Goal: Entertainment & Leisure: Consume media (video, audio)

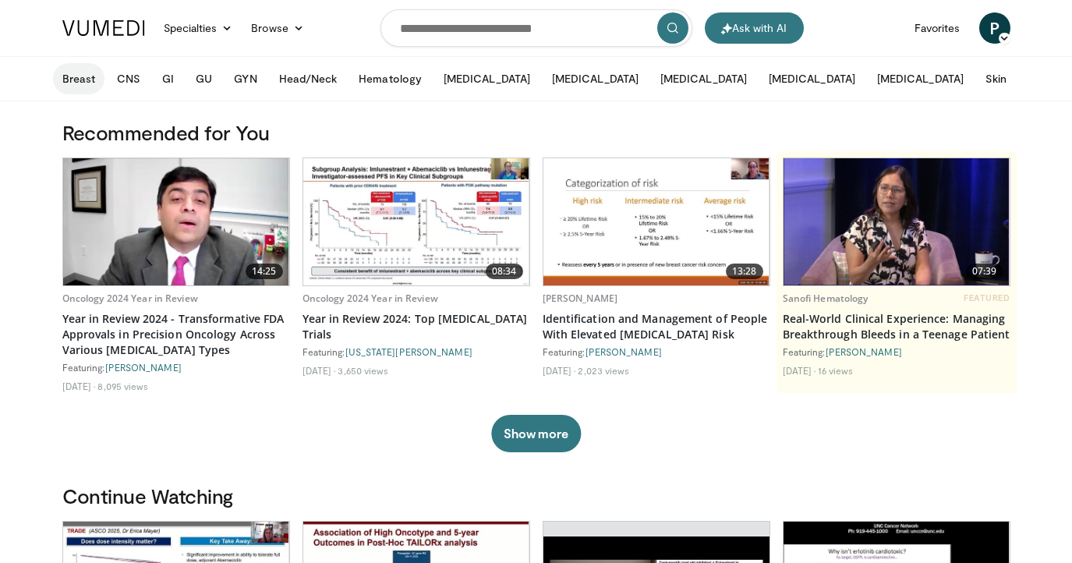
click at [74, 81] on button "Breast" at bounding box center [78, 78] width 51 height 31
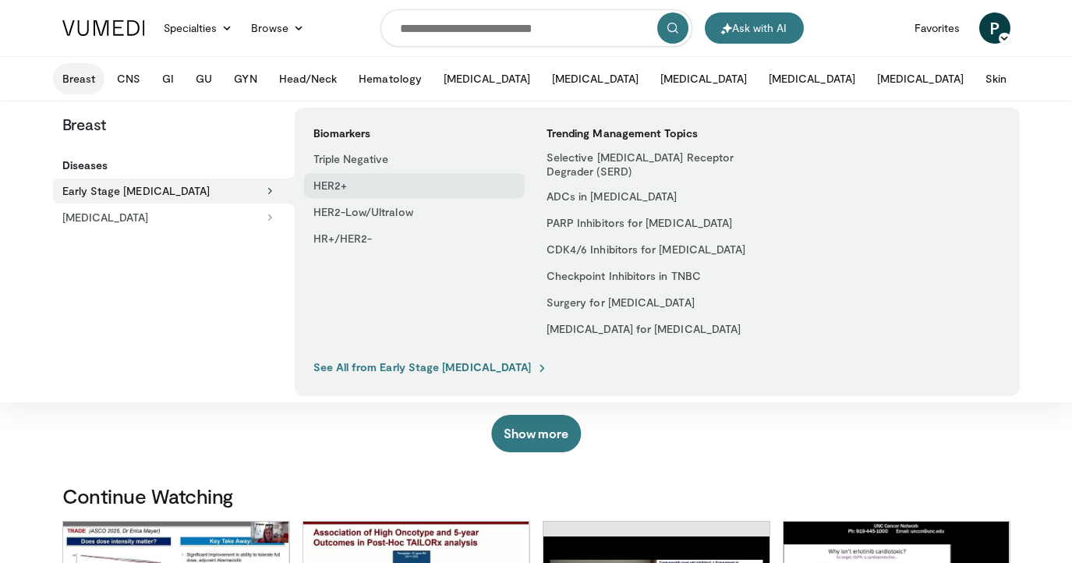
click at [343, 189] on link "HER2+" at bounding box center [414, 185] width 221 height 25
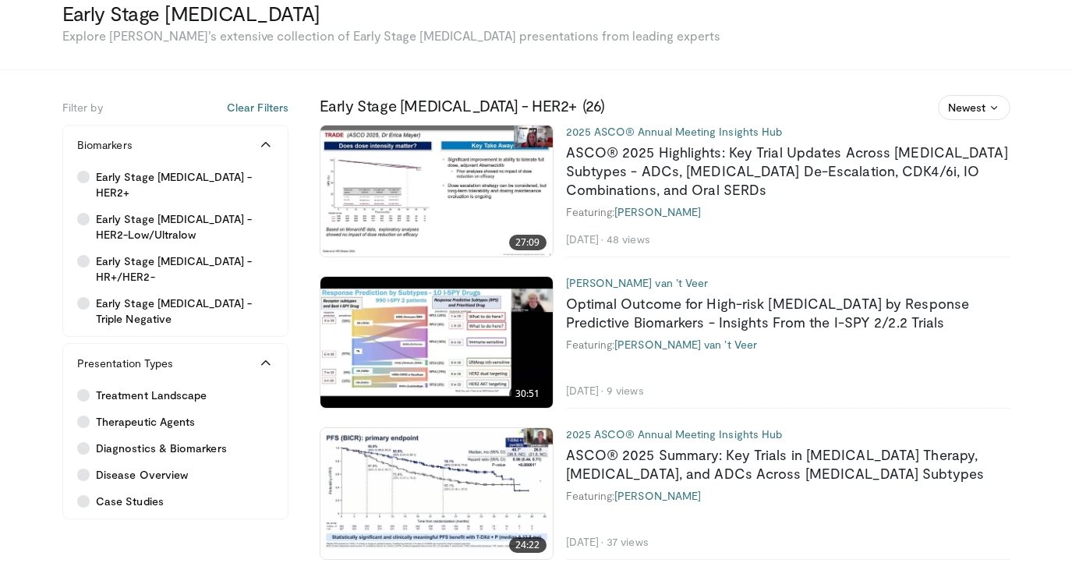
scroll to position [129, 0]
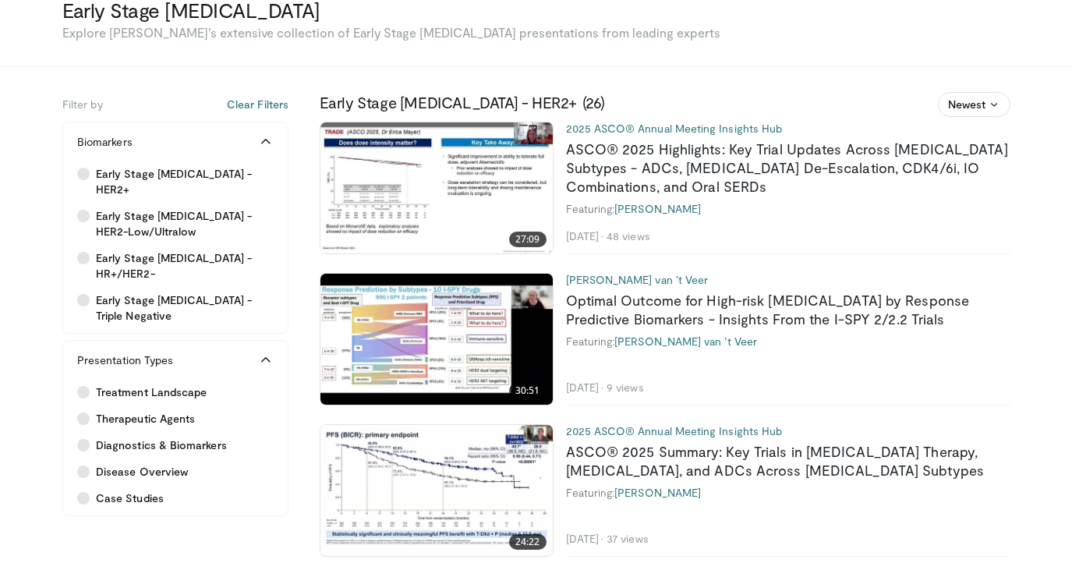
click at [705, 157] on h2 "ASCO® 2025 Highlights: Key Trial Updates Across [MEDICAL_DATA] Subtypes - ADCs,…" at bounding box center [788, 168] width 444 height 56
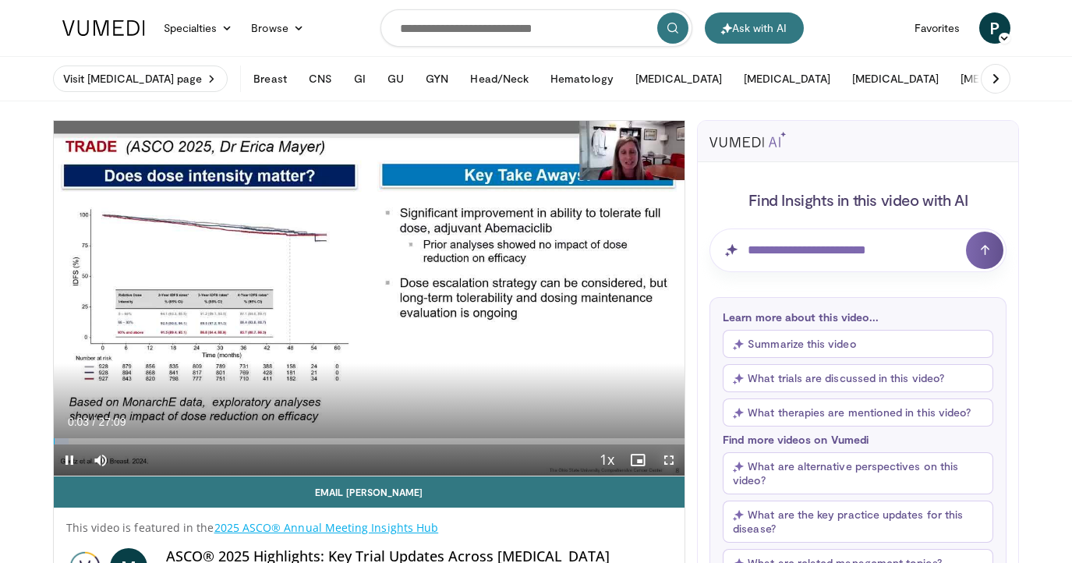
click at [666, 463] on span "Video Player" at bounding box center [668, 459] width 31 height 31
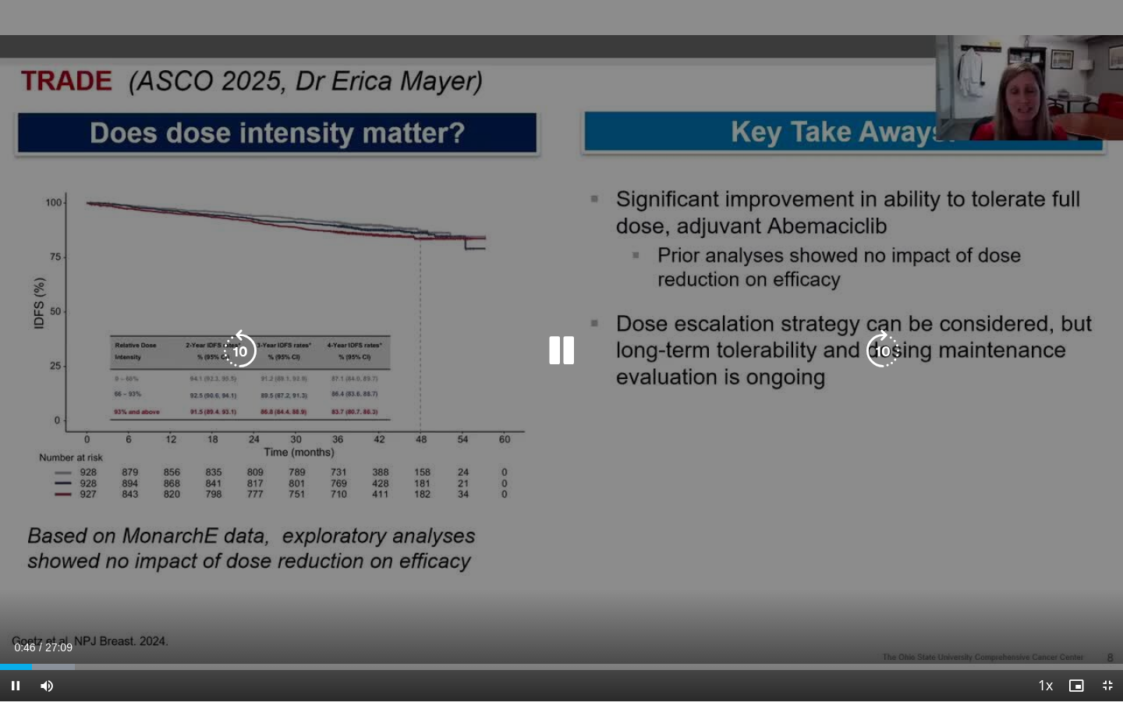
click at [172, 562] on div "10 seconds Tap to unmute" at bounding box center [561, 350] width 1123 height 701
click at [379, 553] on div "10 seconds Tap to unmute" at bounding box center [561, 350] width 1123 height 701
click at [444, 517] on div "10 seconds Tap to unmute" at bounding box center [561, 350] width 1123 height 701
click at [389, 551] on div "10 seconds Tap to unmute" at bounding box center [561, 350] width 1123 height 701
click at [563, 351] on icon "Video Player" at bounding box center [561, 351] width 44 height 44
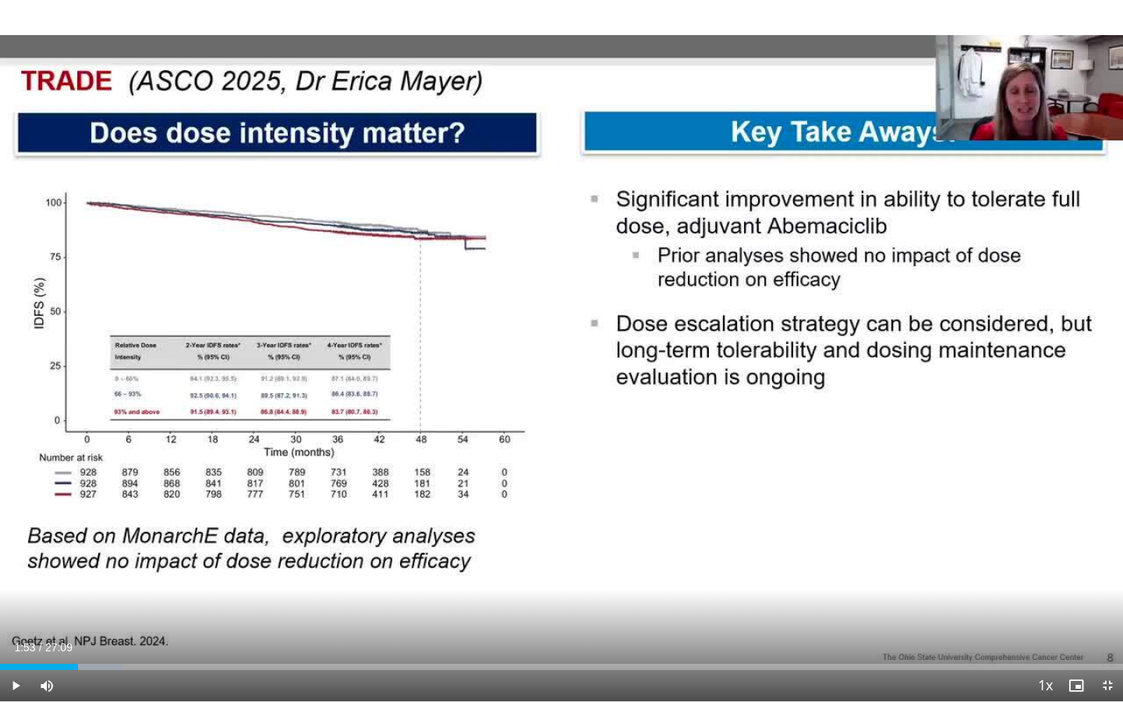
click at [563, 351] on div "10 seconds Tap to unmute" at bounding box center [561, 350] width 1123 height 701
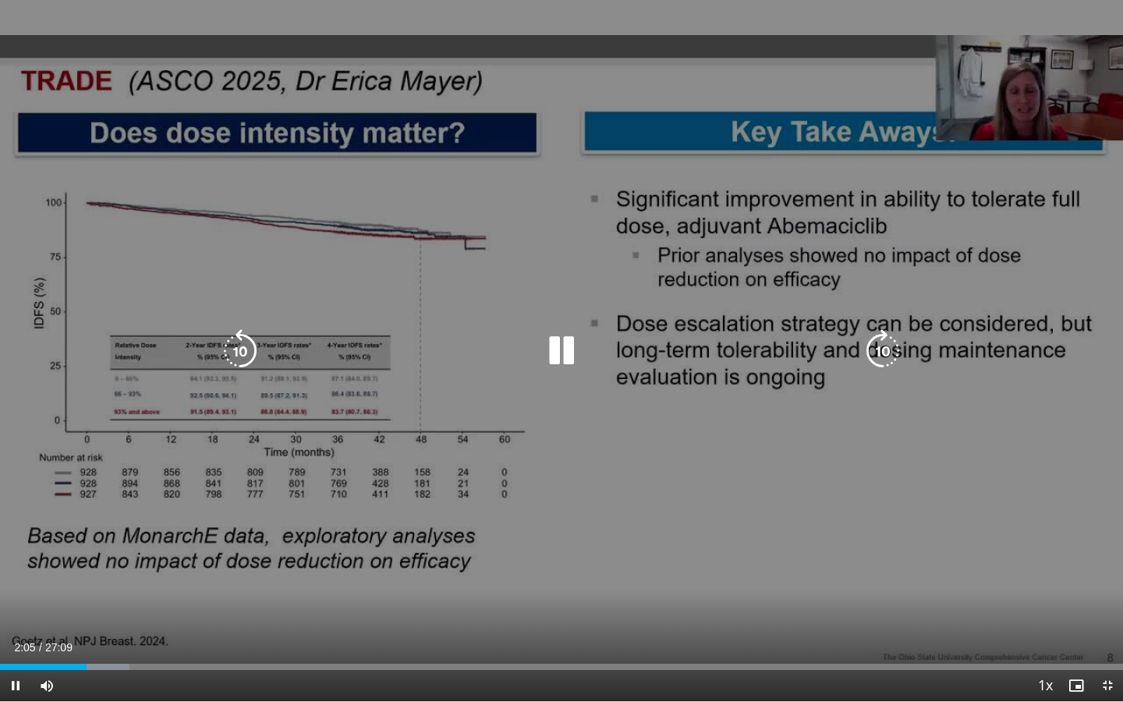
click at [776, 378] on div "10 seconds Tap to unmute" at bounding box center [561, 350] width 1123 height 701
click at [669, 426] on div "10 seconds Tap to unmute" at bounding box center [561, 350] width 1123 height 701
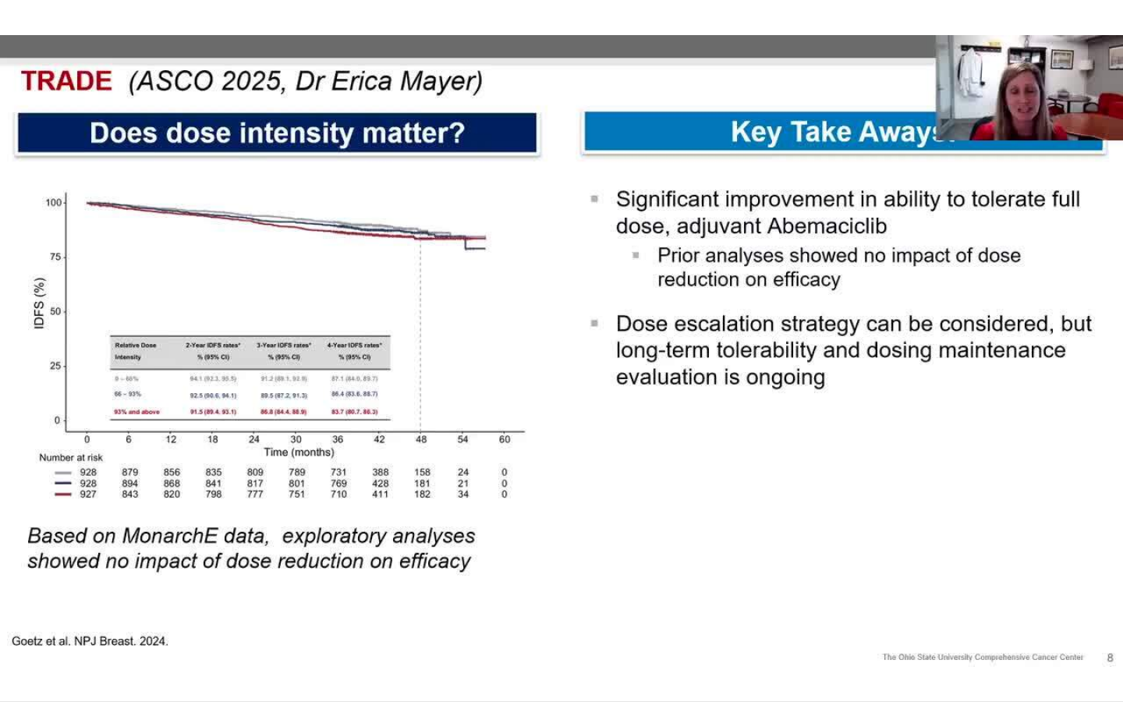
click at [669, 426] on div "10 seconds Tap to unmute" at bounding box center [561, 350] width 1123 height 701
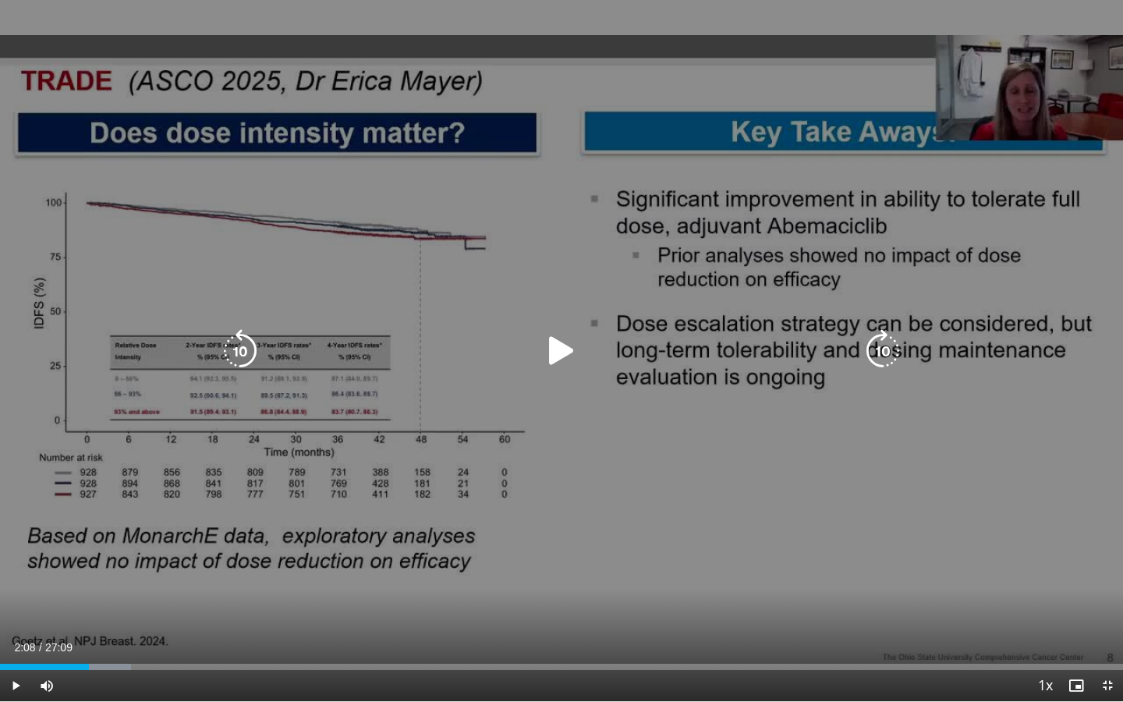
click at [666, 426] on div "10 seconds Tap to unmute" at bounding box center [561, 350] width 1123 height 701
click at [700, 416] on div "10 seconds Tap to unmute" at bounding box center [561, 350] width 1123 height 701
